Goal: Task Accomplishment & Management: Manage account settings

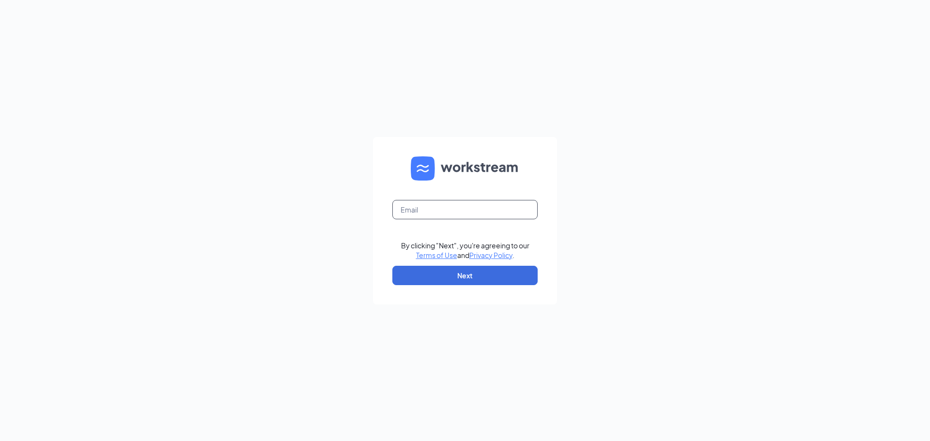
click at [438, 200] on input "text" at bounding box center [464, 209] width 145 height 19
type input "[EMAIL_ADDRESS][DOMAIN_NAME]"
click at [452, 273] on button "Next" at bounding box center [464, 275] width 145 height 19
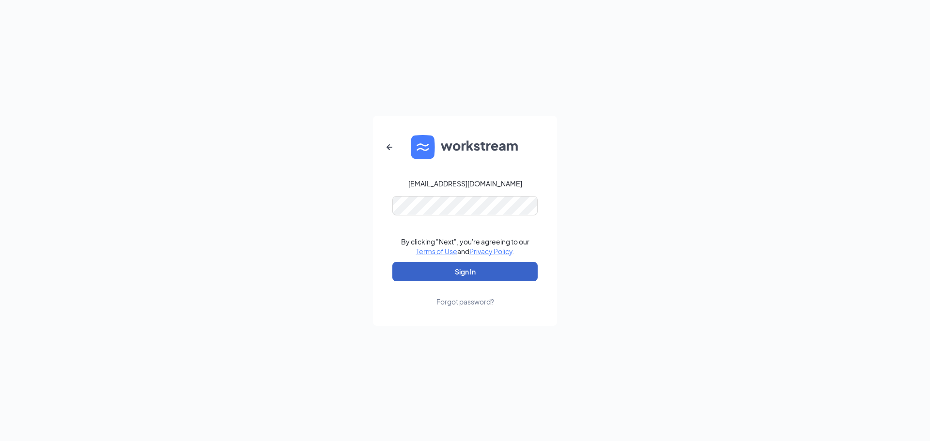
click at [474, 267] on button "Sign In" at bounding box center [464, 271] width 145 height 19
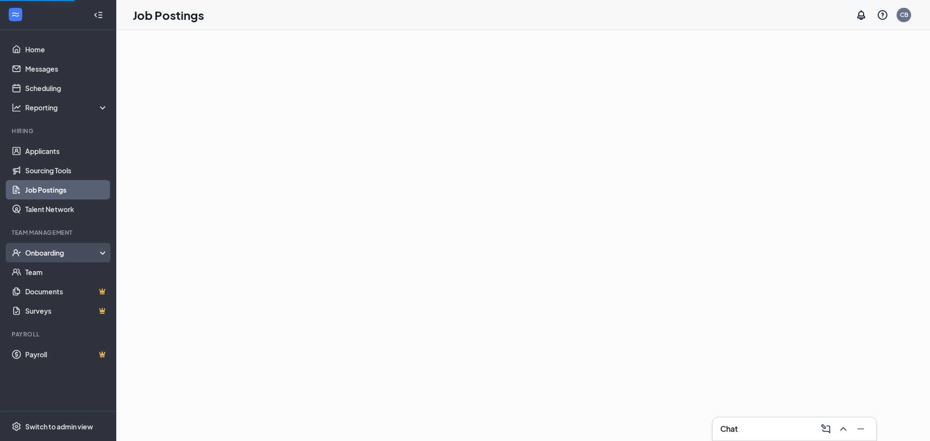
click at [36, 258] on div "Onboarding" at bounding box center [58, 252] width 116 height 19
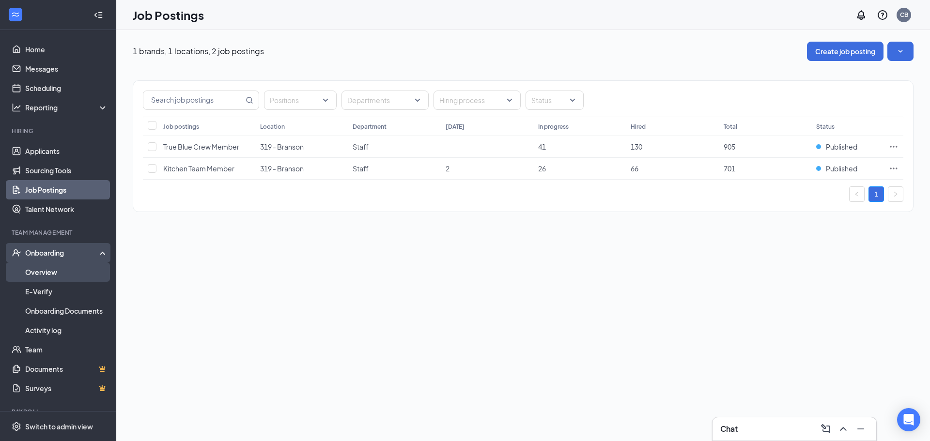
click at [53, 273] on link "Overview" at bounding box center [66, 271] width 83 height 19
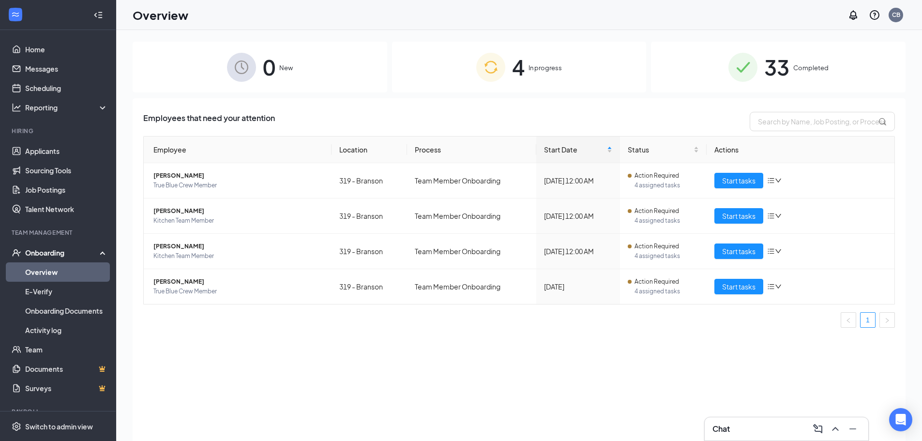
click at [491, 66] on img at bounding box center [490, 67] width 29 height 29
